Goal: Task Accomplishment & Management: Manage account settings

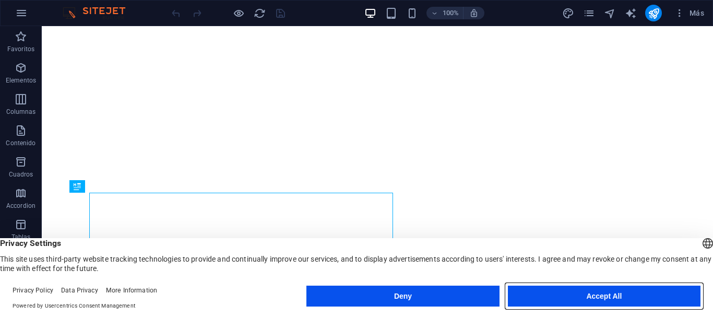
click at [586, 295] on button "Accept All" at bounding box center [604, 296] width 193 height 21
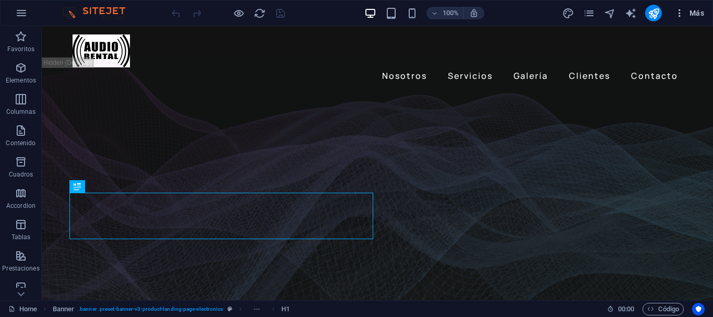
click at [695, 11] on span "Más" at bounding box center [690, 13] width 30 height 10
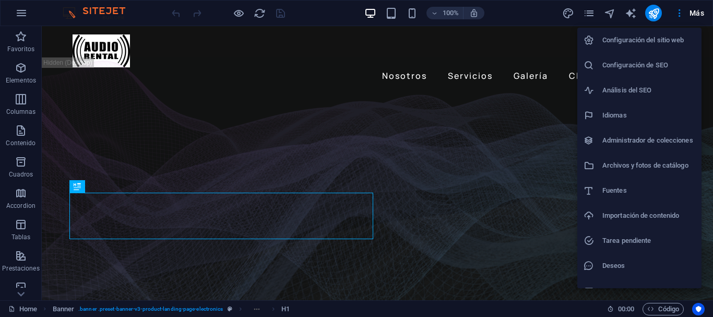
click at [642, 65] on h6 "Configuración de SEO" at bounding box center [649, 65] width 93 height 13
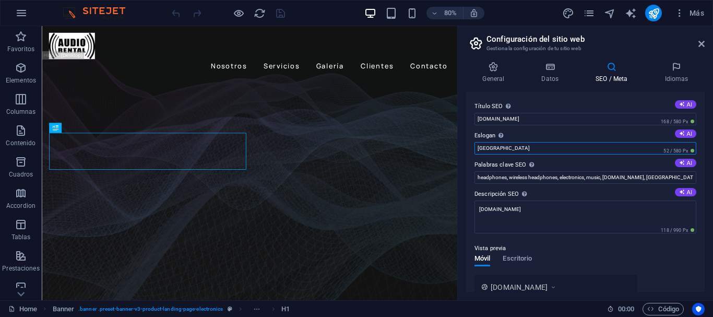
drag, startPoint x: 497, startPoint y: 148, endPoint x: 472, endPoint y: 151, distance: 25.8
click at [472, 151] on div "Título SEO El título de tu sitio web. Elige algo que destaque en los resultados…" at bounding box center [585, 192] width 239 height 200
type input "Técnica profesional para shows y eventos"
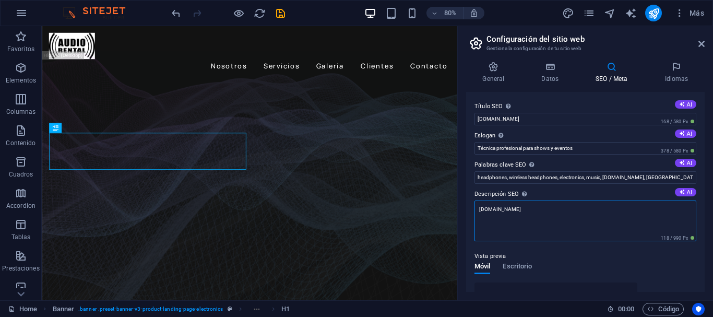
drag, startPoint x: 500, startPoint y: 205, endPoint x: 468, endPoint y: 205, distance: 31.9
click at [468, 205] on div "Título SEO El título de tu sitio web. Elige algo que destaque en los resultados…" at bounding box center [585, 192] width 239 height 200
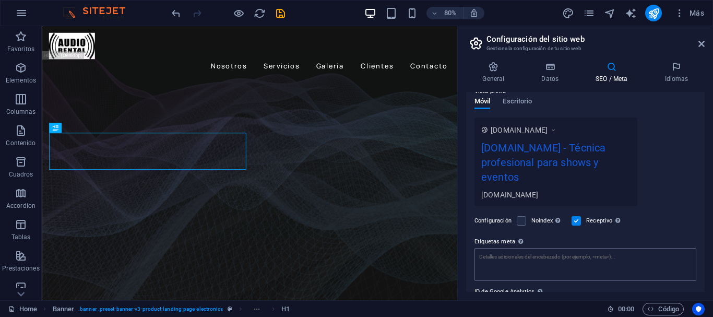
scroll to position [104, 0]
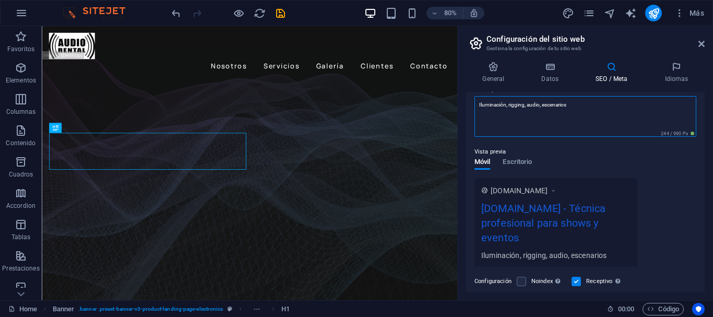
click at [542, 105] on textarea "Iluminación, rigging, audio, escenarios" at bounding box center [586, 116] width 222 height 41
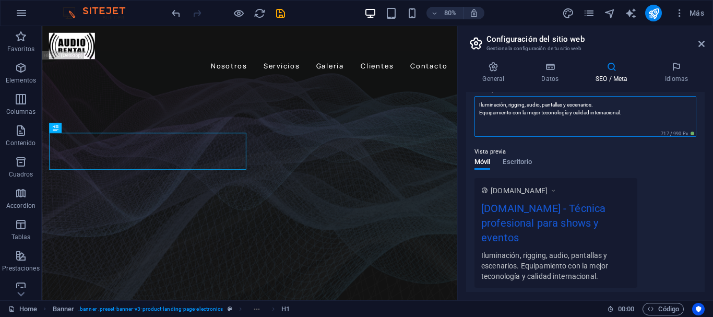
click at [541, 111] on textarea "Iluminación, rigging, audio, pantallas y escenarios. Equipamiento con la mejor …" at bounding box center [586, 116] width 222 height 41
type textarea "Iluminación, rigging, audio, pantallas y escenarios. Equipamiento con teconolog…"
click at [520, 161] on button "Escritorio" at bounding box center [517, 163] width 29 height 11
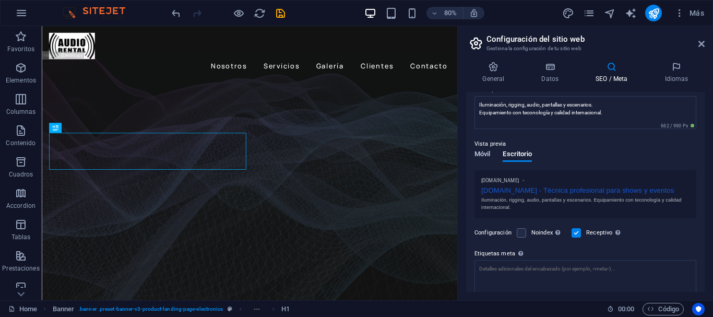
click at [486, 150] on span "Móvil" at bounding box center [483, 155] width 16 height 15
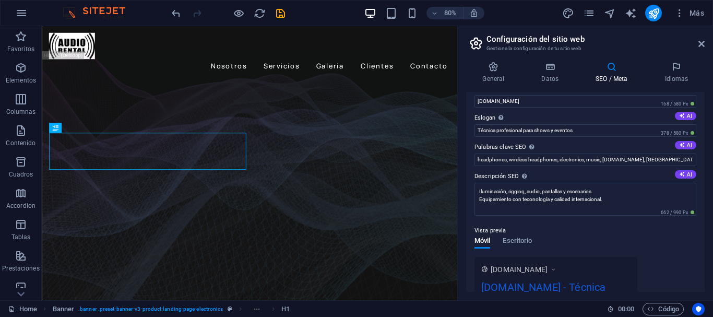
scroll to position [0, 0]
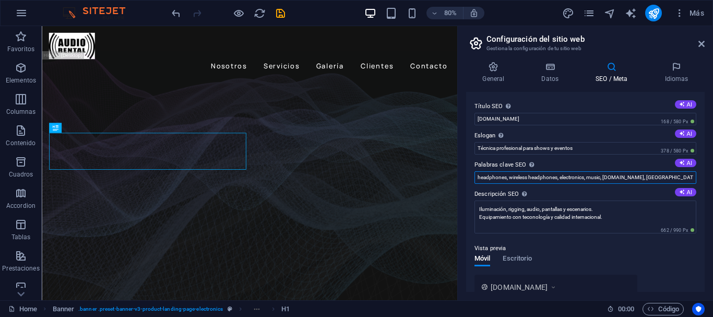
drag, startPoint x: 661, startPoint y: 179, endPoint x: 475, endPoint y: 173, distance: 185.5
click at [475, 173] on input "headphones, wireless headphones, electronics, music, audiorental.com.ar, Berlin" at bounding box center [586, 177] width 222 height 13
type input "iluminacion,rigging,audio,pantallas,escenarios,staging,shows,eventos,fiestas,ca…"
click at [677, 69] on icon at bounding box center [677, 67] width 56 height 10
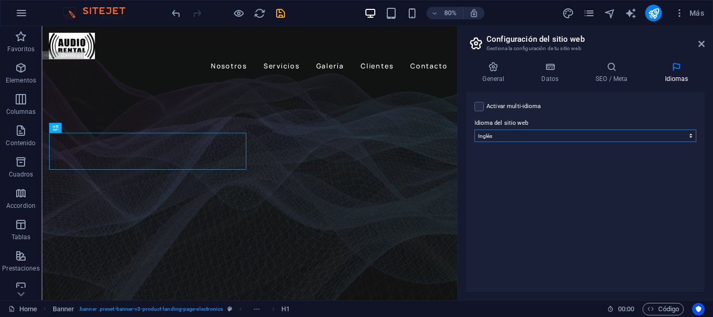
click at [544, 137] on select "Abkhazian Afar Afrikaans Akan Albanés Alemán Amharic Árabe Aragonese Armenian A…" at bounding box center [586, 136] width 222 height 13
click at [475, 130] on select "Abkhazian Afar Afrikaans Akan Albanés Alemán Amharic Árabe Aragonese Armenian A…" at bounding box center [586, 136] width 222 height 13
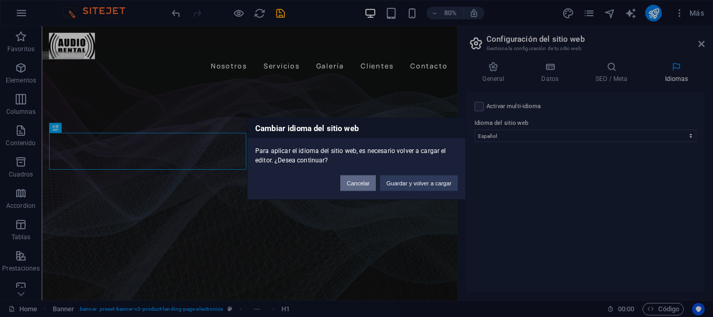
click at [365, 186] on button "Cancelar" at bounding box center [358, 183] width 36 height 16
select select "73"
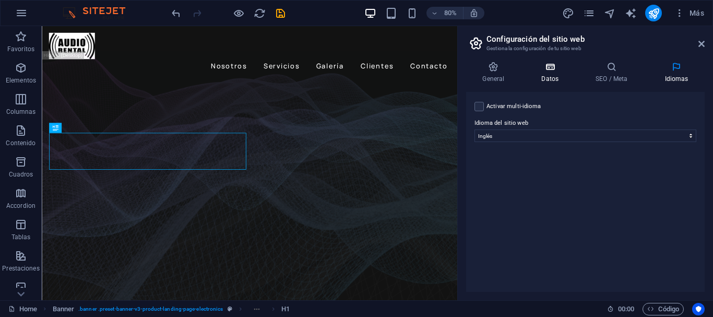
click at [547, 72] on icon at bounding box center [550, 67] width 50 height 10
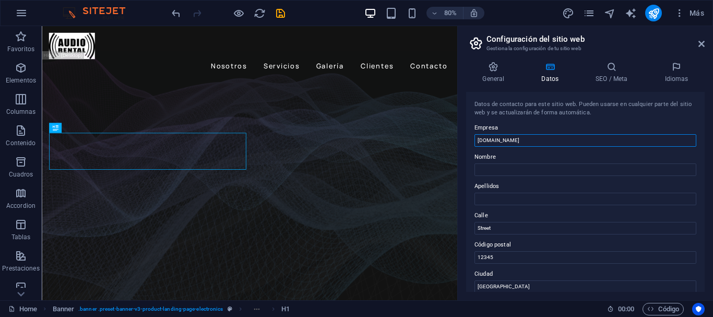
drag, startPoint x: 538, startPoint y: 140, endPoint x: 465, endPoint y: 134, distance: 73.4
click at [465, 134] on div "General Datos SEO / Meta Idiomas Nombre del sitio web audiorental.com.ar Logo A…" at bounding box center [585, 176] width 255 height 247
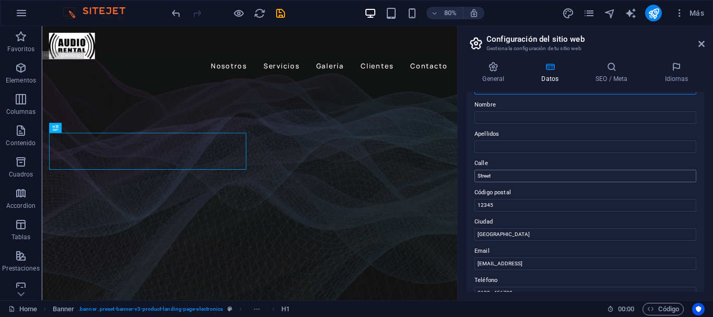
type input "Audio Rental"
drag, startPoint x: 501, startPoint y: 175, endPoint x: 476, endPoint y: 173, distance: 25.7
click at [476, 173] on input "Street" at bounding box center [586, 176] width 222 height 13
drag, startPoint x: 498, startPoint y: 205, endPoint x: 472, endPoint y: 205, distance: 26.1
click at [472, 205] on div "Datos de contacto para este sitio web. Pueden usarse en cualquier parte del sit…" at bounding box center [585, 192] width 239 height 200
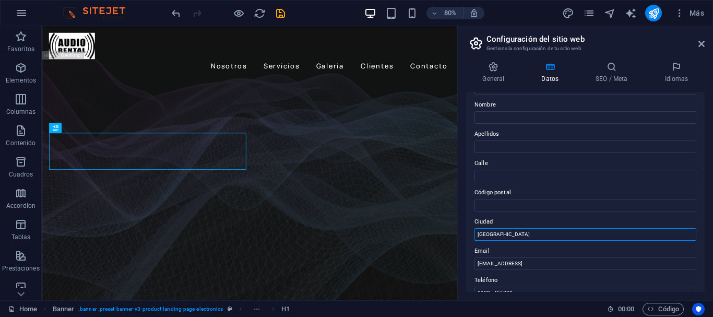
click at [463, 231] on div "General Datos SEO / Meta Idiomas Nombre del sitio web [DOMAIN_NAME] Logo Arrast…" at bounding box center [585, 176] width 255 height 247
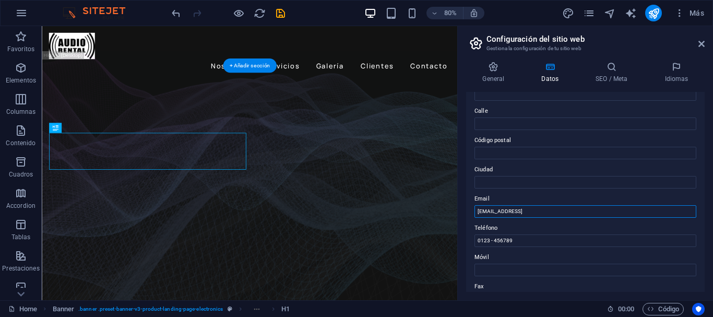
drag, startPoint x: 650, startPoint y: 237, endPoint x: 552, endPoint y: 252, distance: 98.9
type input "2ea31d13"
drag, startPoint x: 486, startPoint y: 208, endPoint x: 474, endPoint y: 208, distance: 11.5
click at [474, 208] on div "Datos de contacto para este sitio web. Pueden usarse en cualquier parte del sit…" at bounding box center [585, 192] width 239 height 200
type input "[EMAIL_ADDRESS][DOMAIN_NAME]"
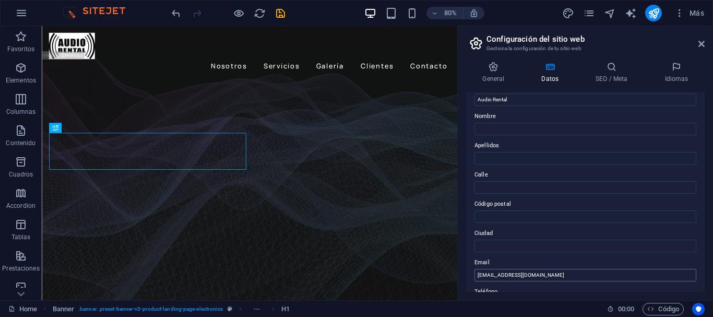
scroll to position [0, 0]
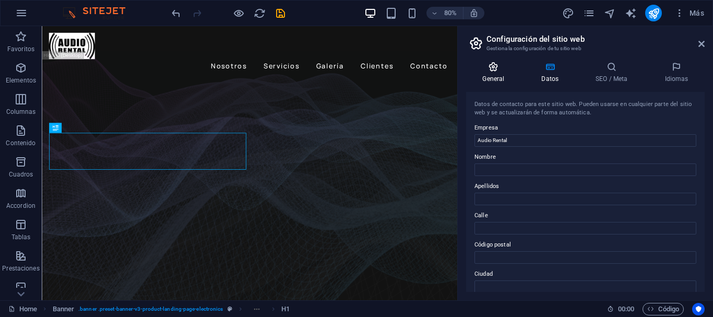
click at [491, 77] on h4 "General" at bounding box center [495, 73] width 59 height 22
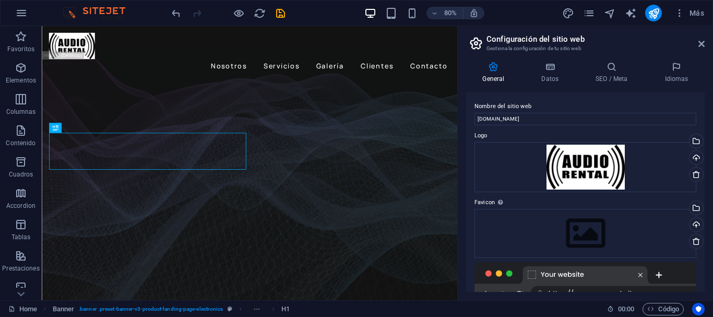
scroll to position [52, 0]
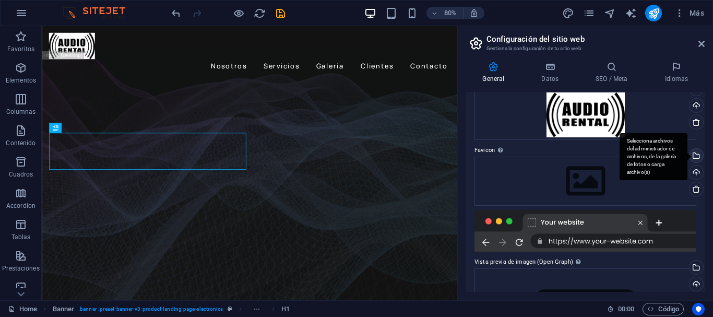
click at [694, 155] on div "Selecciona archivos del administrador de archivos, de la galería de fotos o car…" at bounding box center [696, 157] width 16 height 16
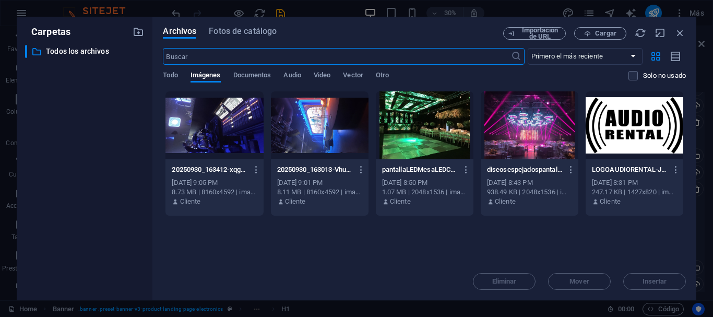
click at [625, 131] on div at bounding box center [635, 125] width 98 height 68
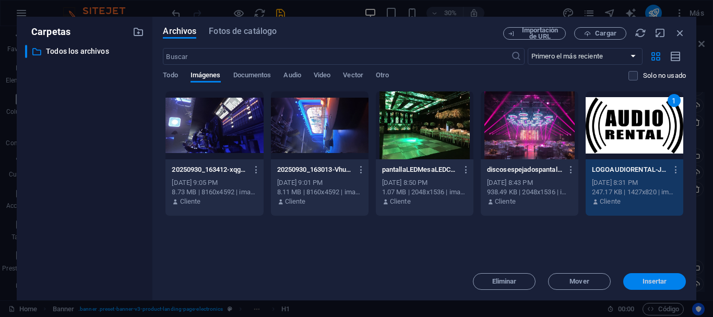
click at [654, 276] on button "Insertar" at bounding box center [655, 281] width 63 height 17
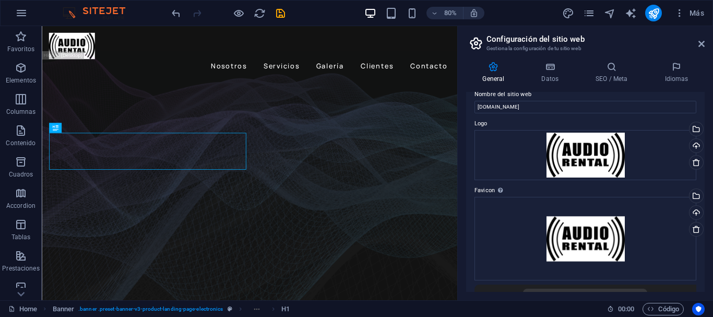
scroll to position [0, 0]
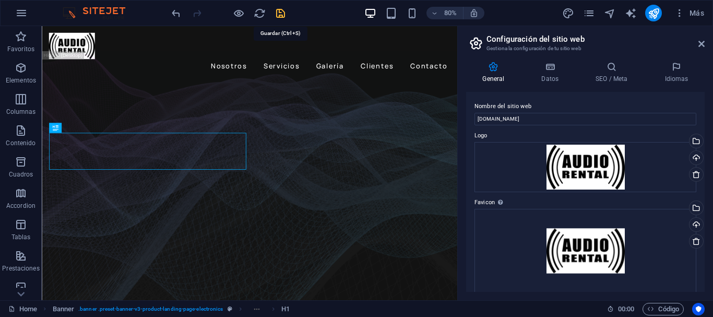
click at [278, 9] on icon "save" at bounding box center [281, 13] width 12 height 12
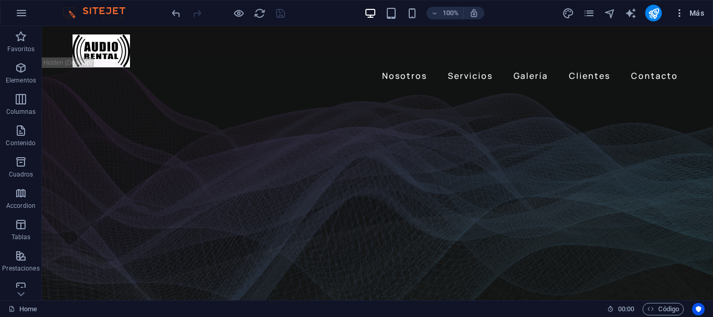
click at [692, 15] on span "Más" at bounding box center [690, 13] width 30 height 10
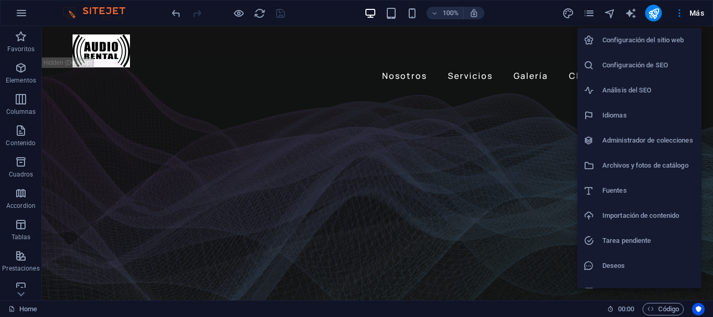
click at [644, 75] on li "Configuración de SEO" at bounding box center [640, 65] width 124 height 25
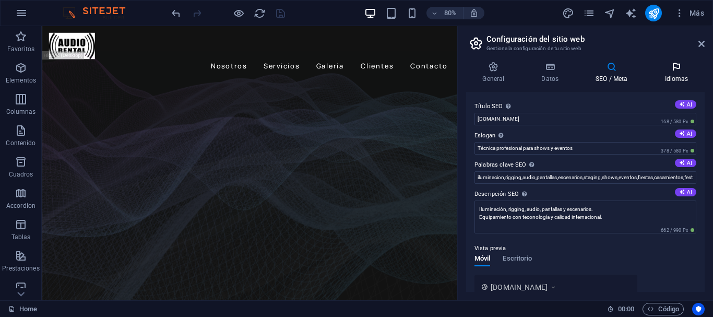
click at [672, 72] on h4 "Idiomas" at bounding box center [677, 73] width 56 height 22
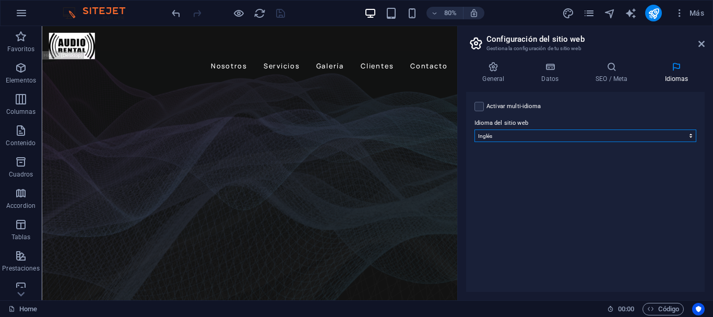
click at [538, 137] on select "Abkhazian Afar Afrikaans Akan Albanés Alemán Amharic Árabe Aragonese Armenian A…" at bounding box center [586, 136] width 222 height 13
select select "44"
click at [475, 130] on select "Abkhazian Afar Afrikaans Akan Albanés Alemán Amharic Árabe Aragonese Armenian A…" at bounding box center [586, 136] width 222 height 13
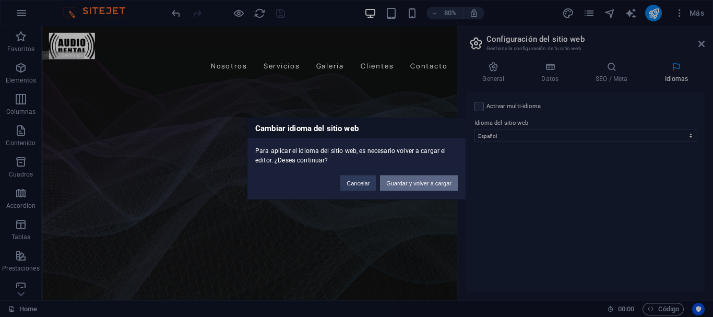
click at [434, 181] on button "Guardar y volver a cargar" at bounding box center [419, 183] width 78 height 16
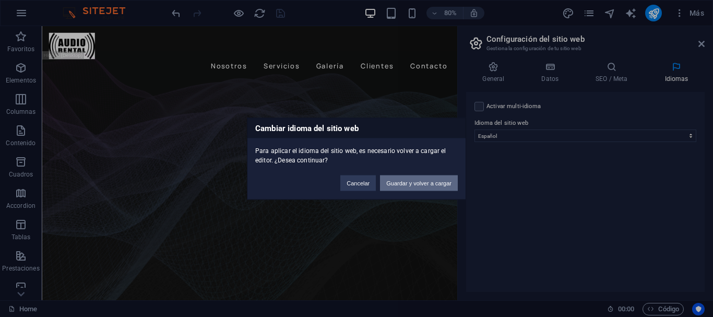
checkbox input "false"
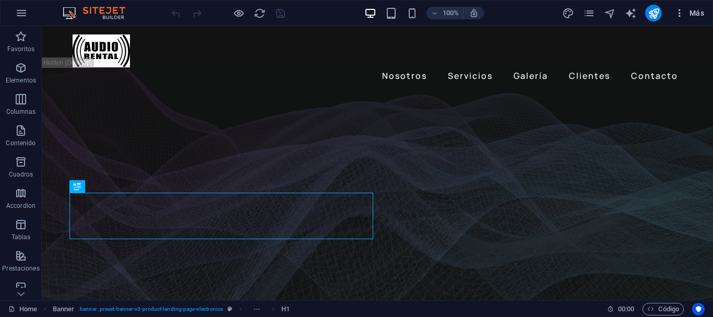
click at [698, 8] on span "Más" at bounding box center [690, 13] width 30 height 10
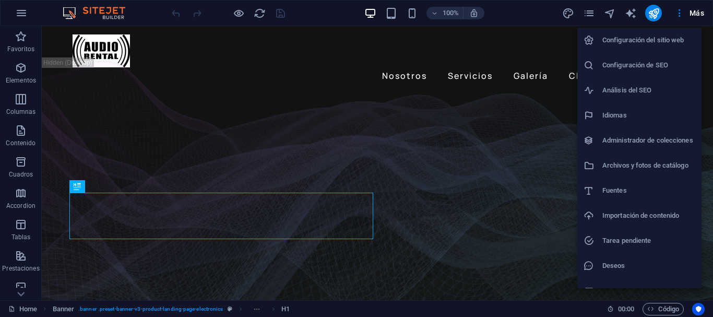
click at [653, 68] on h6 "Configuración de SEO" at bounding box center [649, 65] width 93 height 13
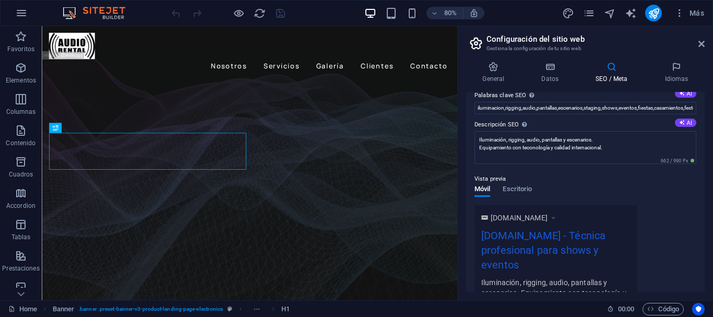
scroll to position [52, 0]
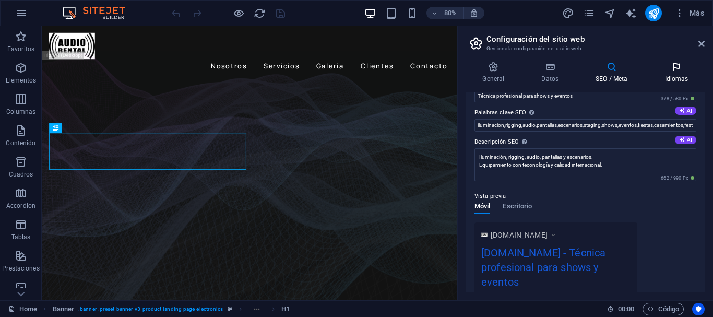
click at [671, 65] on icon at bounding box center [677, 67] width 56 height 10
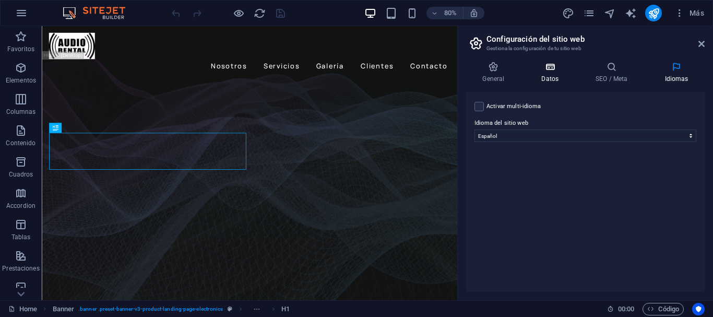
click at [561, 73] on h4 "Datos" at bounding box center [552, 73] width 54 height 22
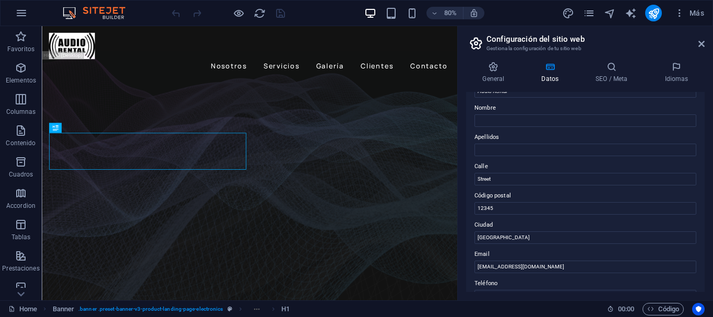
scroll to position [104, 0]
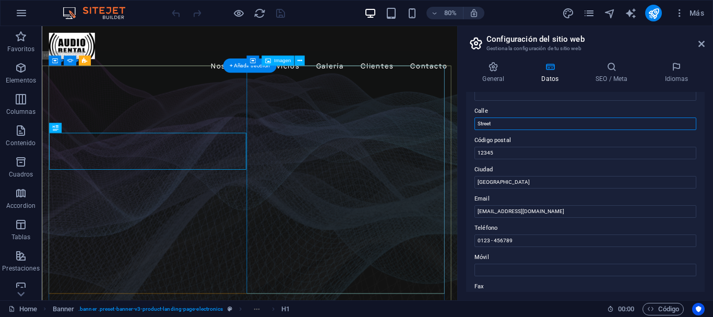
drag, startPoint x: 545, startPoint y: 152, endPoint x: 507, endPoint y: 157, distance: 38.4
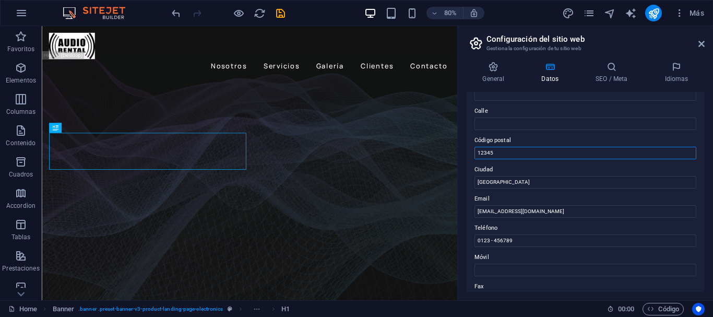
drag, startPoint x: 498, startPoint y: 152, endPoint x: 470, endPoint y: 152, distance: 27.7
click at [470, 152] on div "Datos de contacto para este sitio web. Pueden usarse en cualquier parte del sit…" at bounding box center [585, 192] width 239 height 200
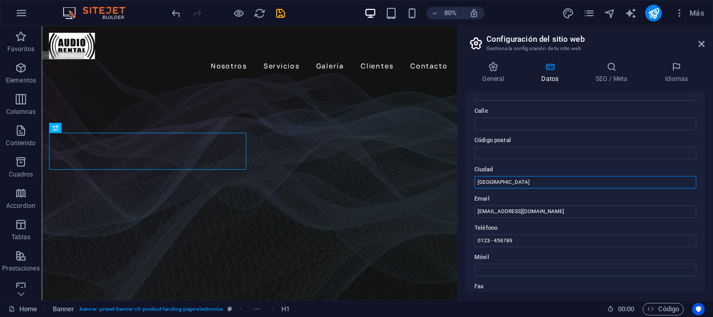
drag, startPoint x: 488, startPoint y: 183, endPoint x: 473, endPoint y: 184, distance: 15.2
click at [473, 184] on div "Datos de contacto para este sitio web. Pueden usarse en cualquier parte del sit…" at bounding box center [585, 192] width 239 height 200
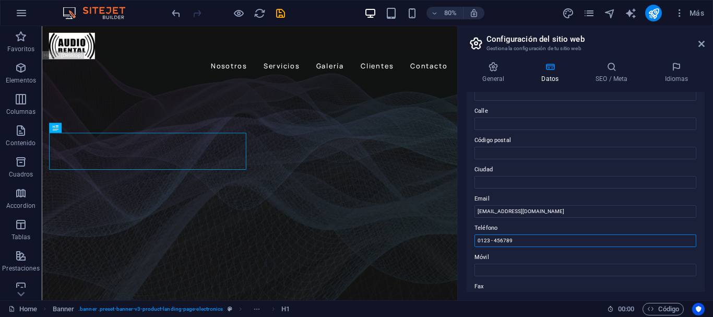
drag, startPoint x: 518, startPoint y: 242, endPoint x: 475, endPoint y: 241, distance: 42.9
click at [475, 241] on input "0123 - 456789" at bounding box center [586, 240] width 222 height 13
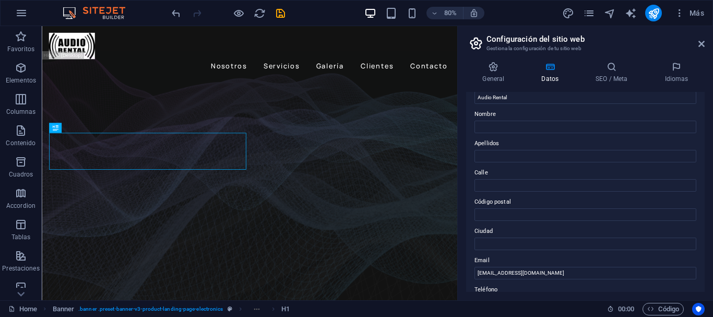
scroll to position [0, 0]
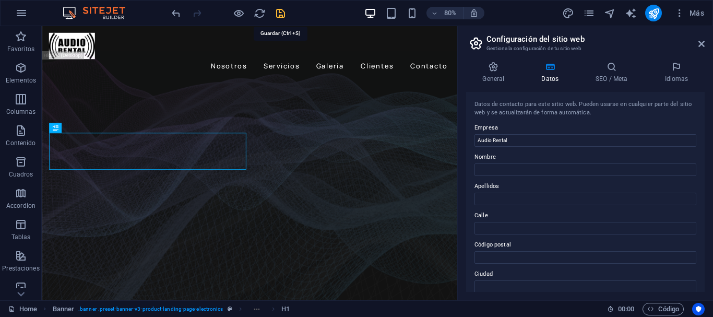
click at [285, 14] on icon "save" at bounding box center [281, 13] width 12 height 12
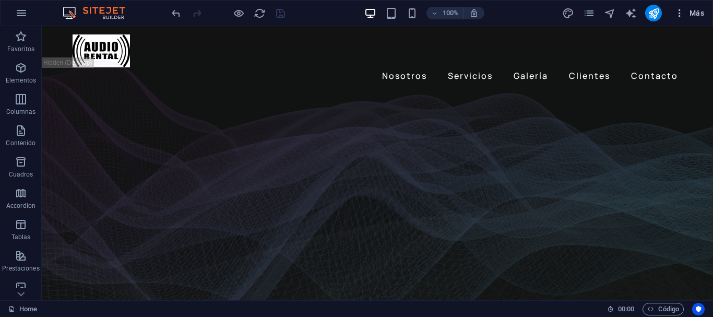
click at [689, 18] on span "Más" at bounding box center [690, 13] width 30 height 10
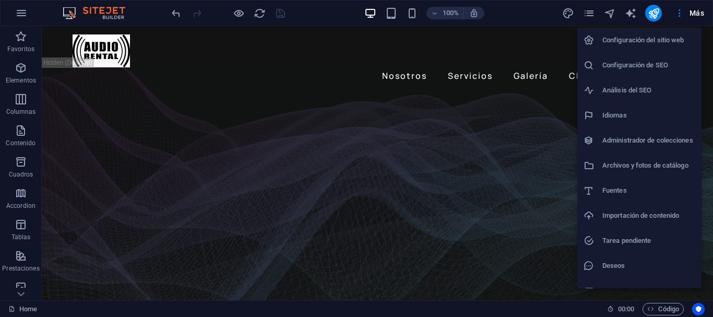
click at [656, 71] on h6 "Configuración de SEO" at bounding box center [649, 65] width 93 height 13
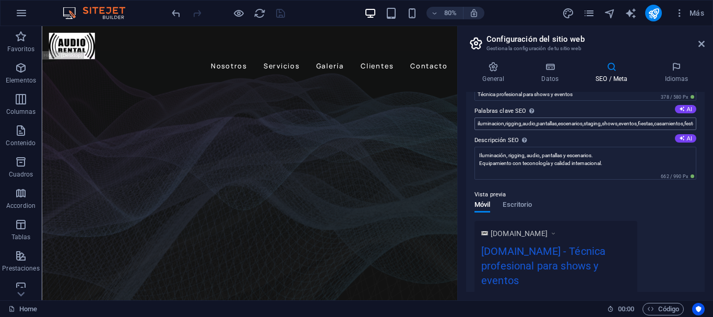
scroll to position [104, 0]
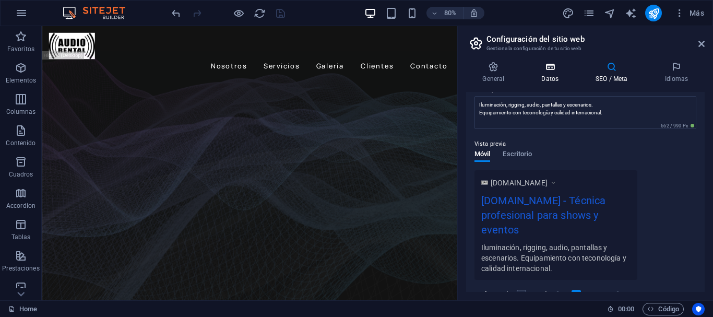
click at [554, 77] on h4 "Datos" at bounding box center [552, 73] width 54 height 22
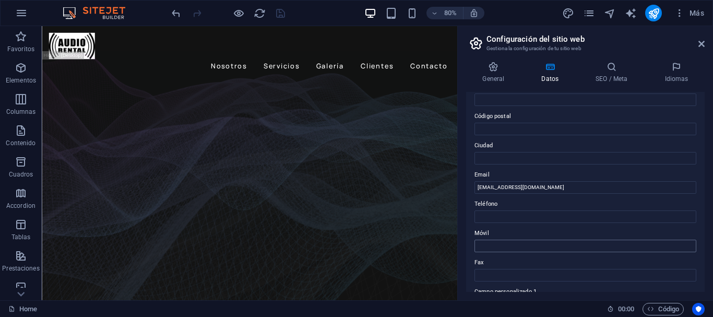
scroll to position [0, 0]
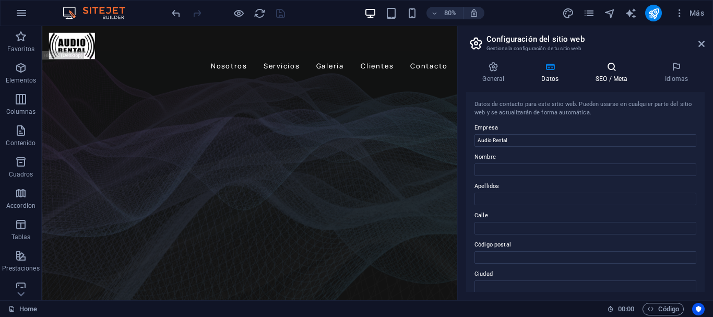
click at [599, 76] on h4 "SEO / Meta" at bounding box center [614, 73] width 69 height 22
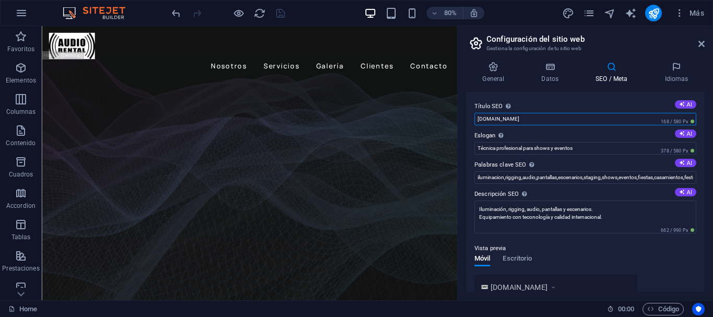
drag, startPoint x: 563, startPoint y: 119, endPoint x: 464, endPoint y: 101, distance: 101.3
click at [464, 101] on div "General Datos SEO / Meta Idiomas Nombre del sitio web [DOMAIN_NAME] Logo Arrast…" at bounding box center [585, 176] width 255 height 247
type input "Audio Rental"
click at [283, 14] on icon "save" at bounding box center [281, 13] width 12 height 12
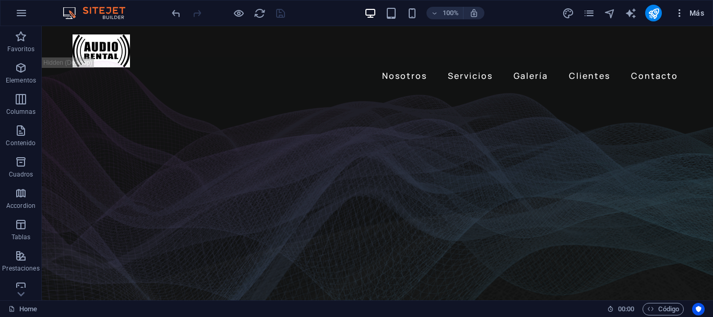
click at [696, 11] on span "Más" at bounding box center [690, 13] width 30 height 10
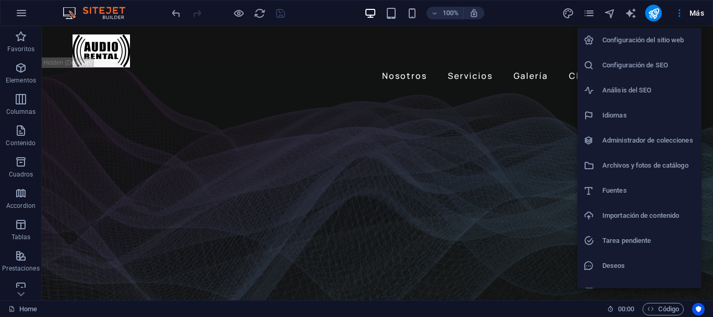
click at [649, 83] on li "Análisis del SEO" at bounding box center [640, 90] width 124 height 25
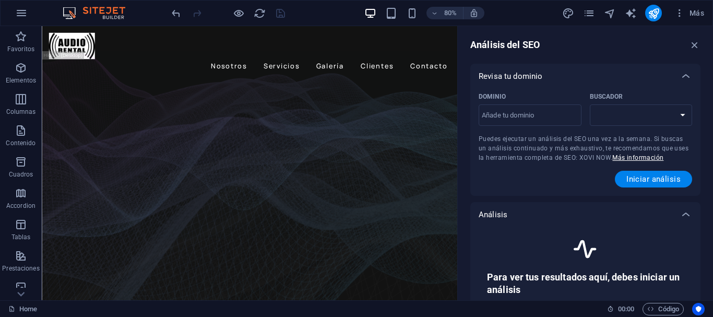
select select "[DOMAIN_NAME]"
click at [526, 110] on input "Dominio ​" at bounding box center [530, 115] width 103 height 17
type input "[DOMAIN_NAME]"
select select "[DOMAIN_NAME]"
type input "[DOMAIN_NAME]"
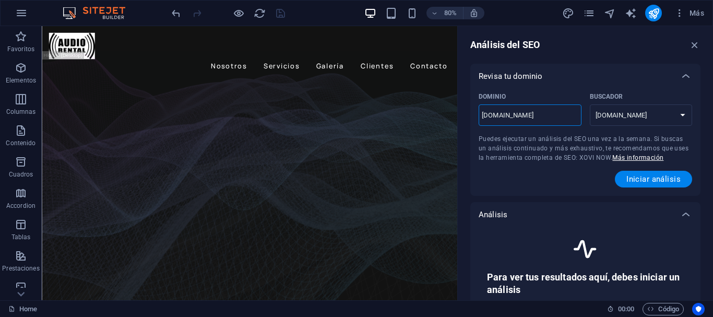
select select "[DOMAIN_NAME]"
type input "[DOMAIN_NAME]"
click at [646, 185] on button "Iniciar análisis" at bounding box center [653, 179] width 77 height 17
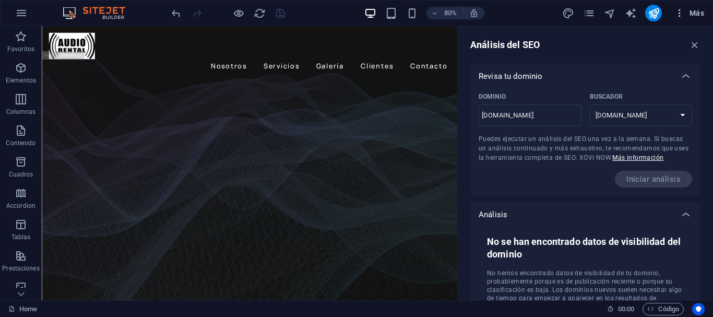
click at [699, 11] on span "Más" at bounding box center [690, 13] width 30 height 10
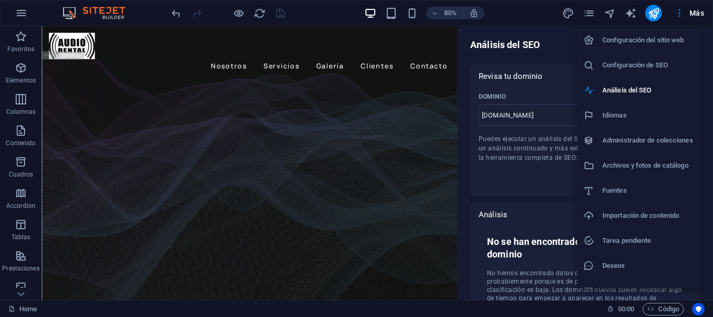
click at [615, 171] on h6 "Archivos y fotos de catálogo" at bounding box center [649, 165] width 93 height 13
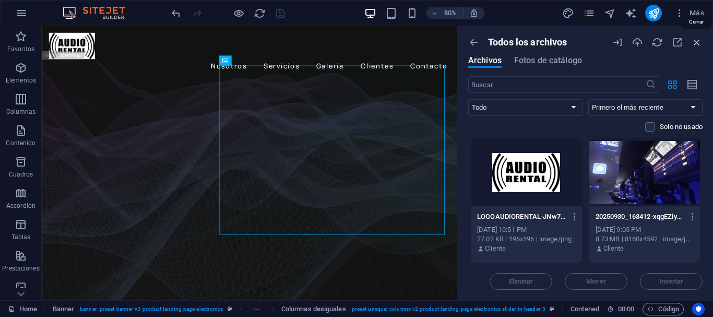
drag, startPoint x: 694, startPoint y: 39, endPoint x: 643, endPoint y: 15, distance: 56.5
click at [694, 39] on icon "button" at bounding box center [696, 42] width 11 height 11
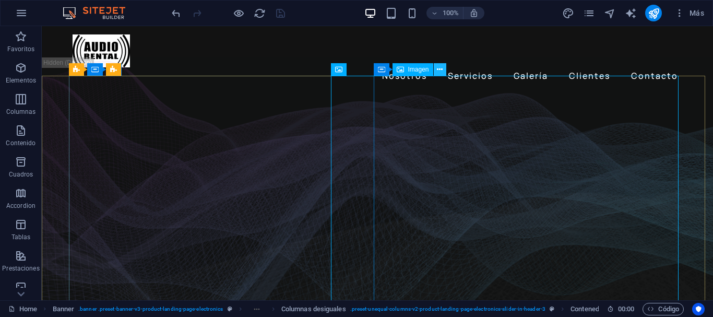
click at [440, 72] on icon at bounding box center [440, 69] width 6 height 11
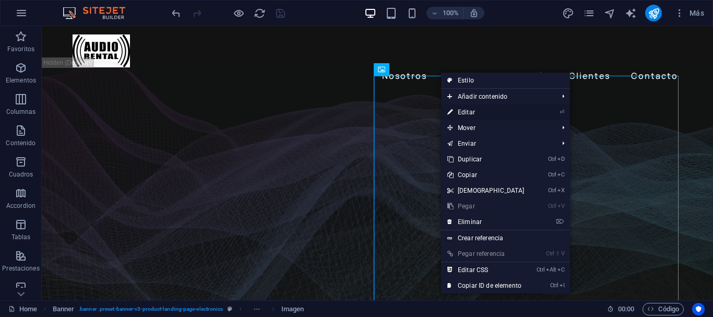
click at [479, 112] on link "⏎ Editar" at bounding box center [486, 112] width 90 height 16
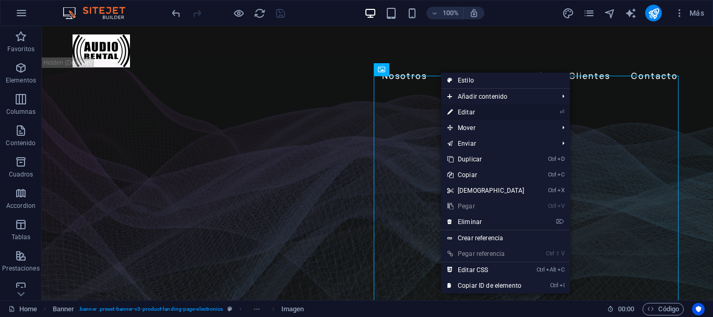
select select "px"
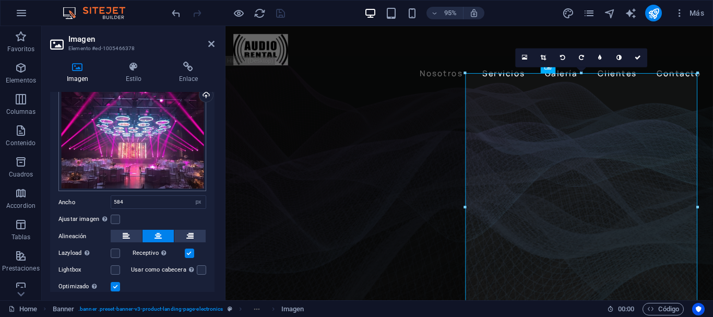
scroll to position [52, 0]
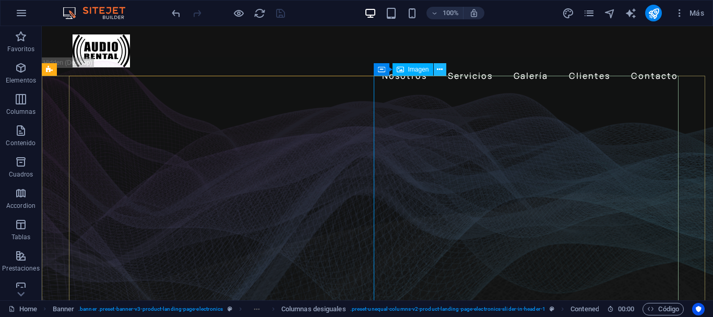
click at [440, 70] on icon at bounding box center [440, 69] width 6 height 11
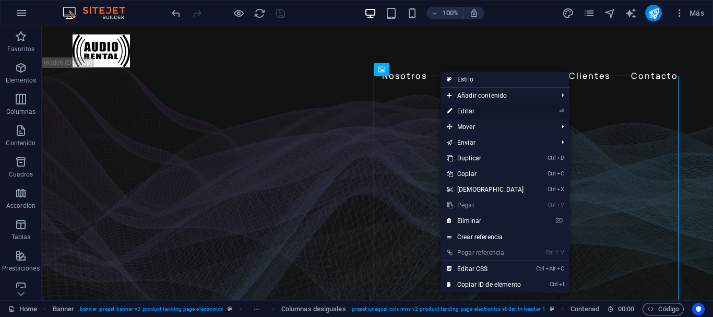
click at [487, 111] on link "⏎ Editar" at bounding box center [486, 111] width 90 height 16
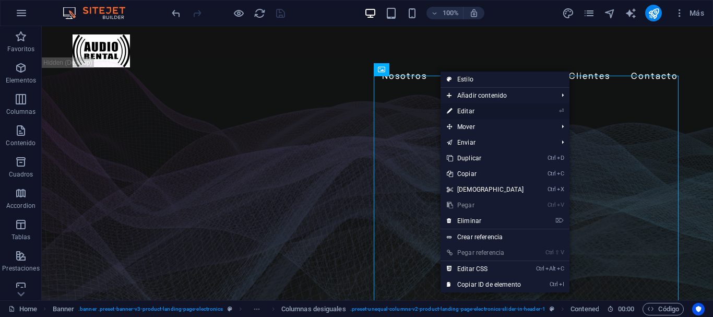
select select "px"
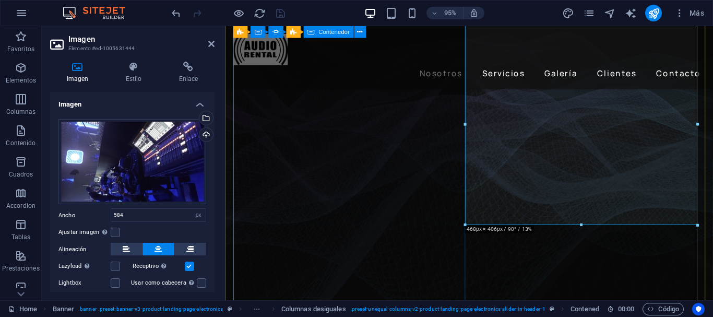
scroll to position [104, 0]
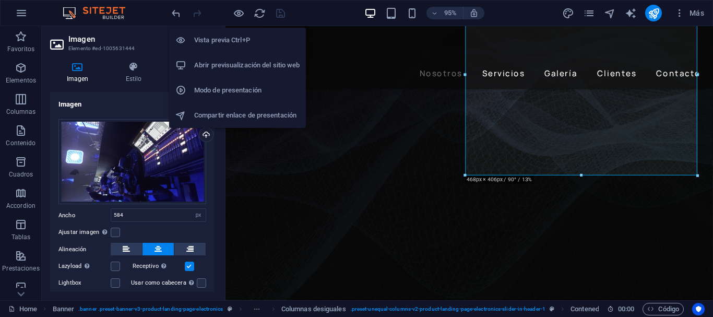
click at [236, 62] on h6 "Abrir previsualización del sitio web" at bounding box center [246, 65] width 105 height 13
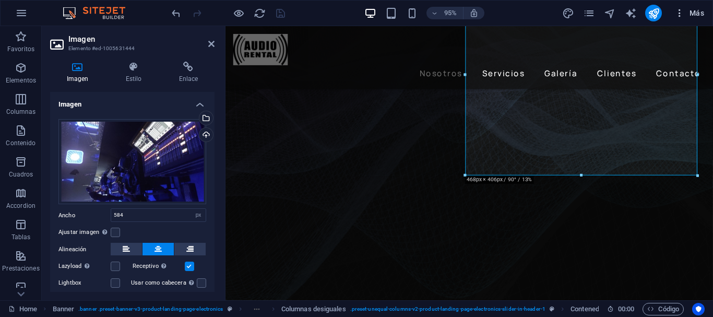
click at [701, 14] on span "Más" at bounding box center [690, 13] width 30 height 10
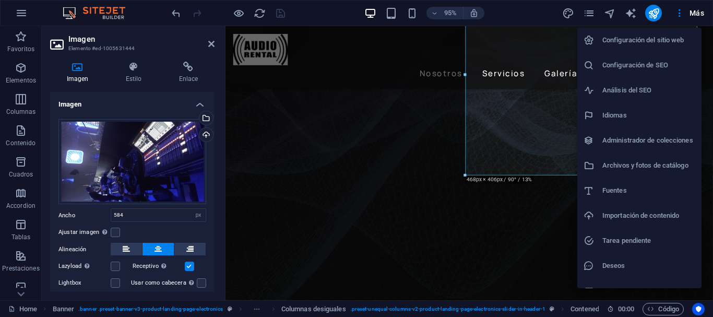
click at [650, 164] on h6 "Archivos y fotos de catálogo" at bounding box center [649, 165] width 93 height 13
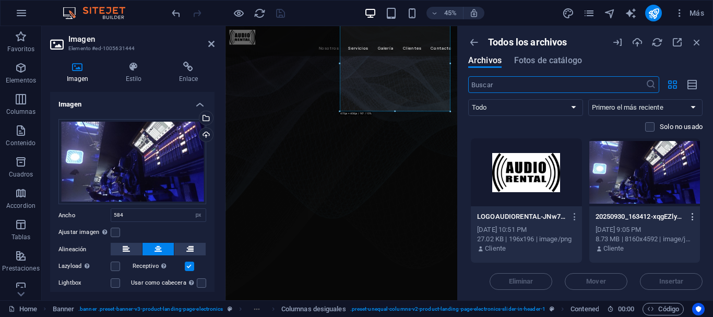
click at [688, 217] on icon "button" at bounding box center [693, 216] width 10 height 9
